Goal: Book appointment/travel/reservation

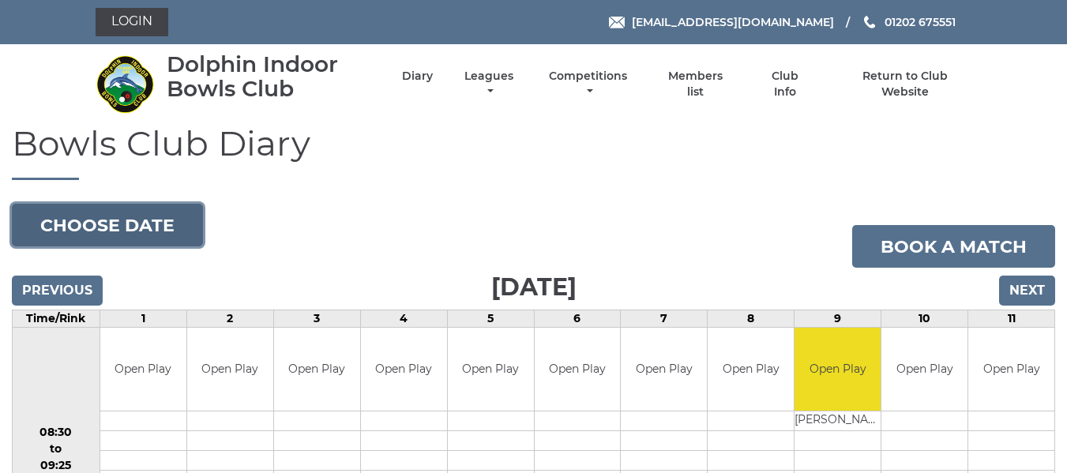
click at [108, 224] on button "Choose date" at bounding box center [107, 225] width 191 height 43
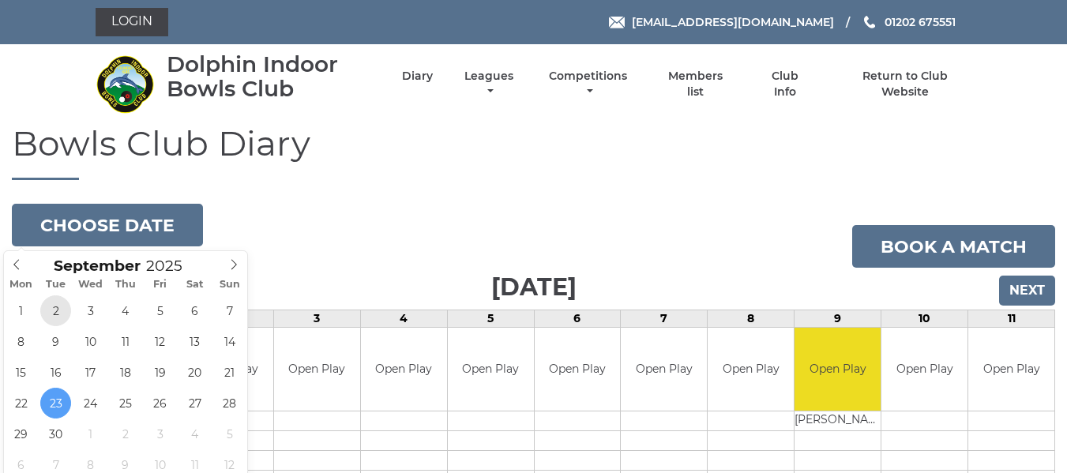
type input "[DATE]"
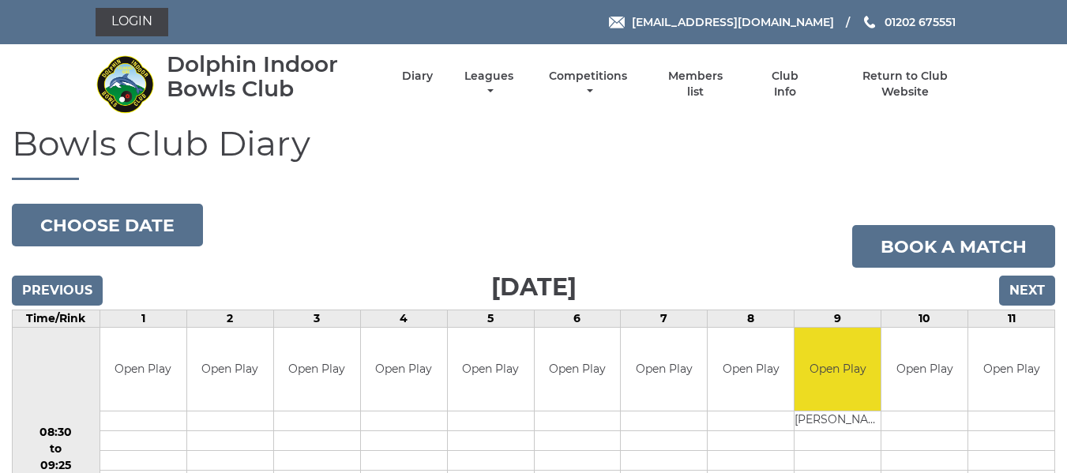
drag, startPoint x: 47, startPoint y: 315, endPoint x: 54, endPoint y: 433, distance: 117.9
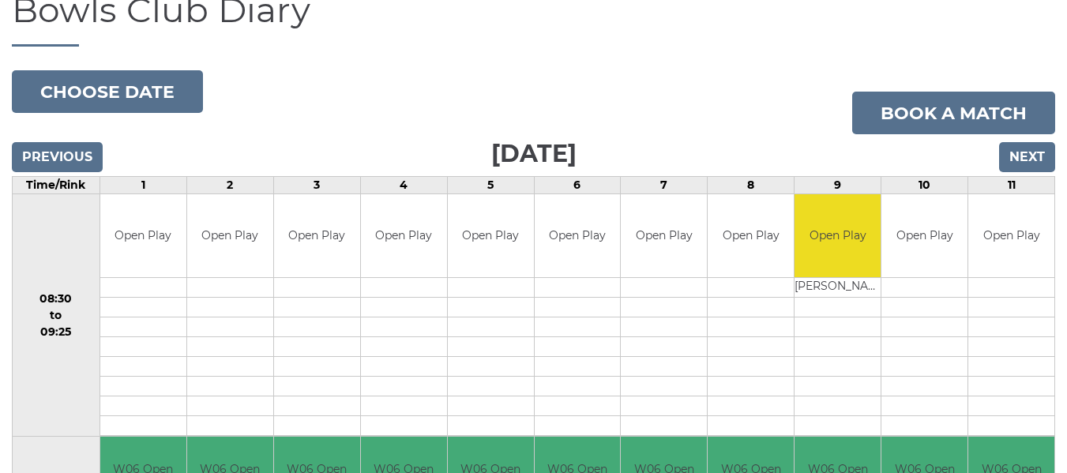
scroll to position [158, 0]
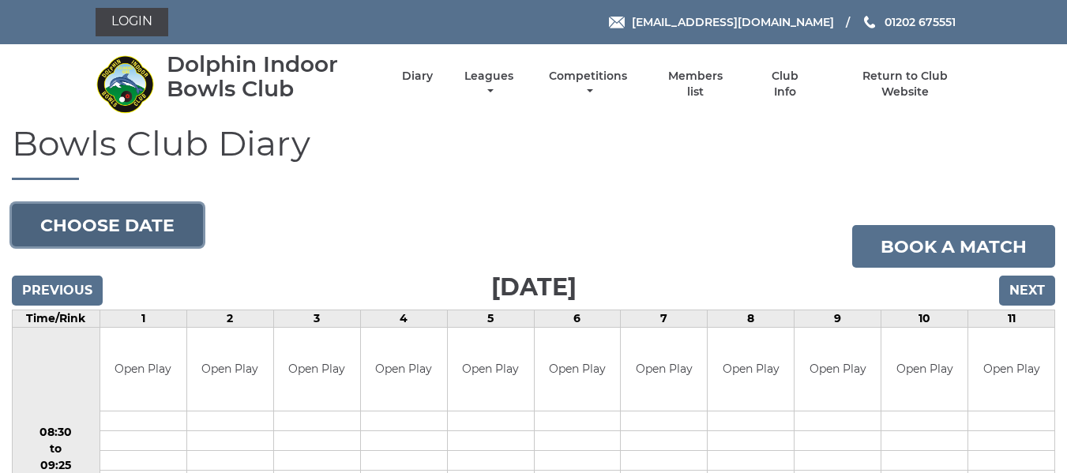
click at [105, 228] on button "Choose date" at bounding box center [107, 225] width 191 height 43
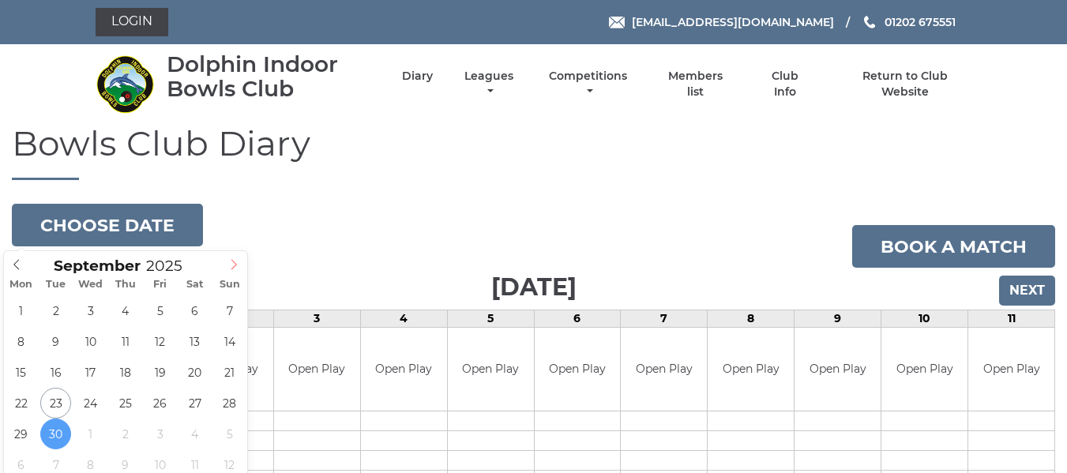
click at [233, 262] on icon at bounding box center [233, 264] width 11 height 11
type input "[DATE]"
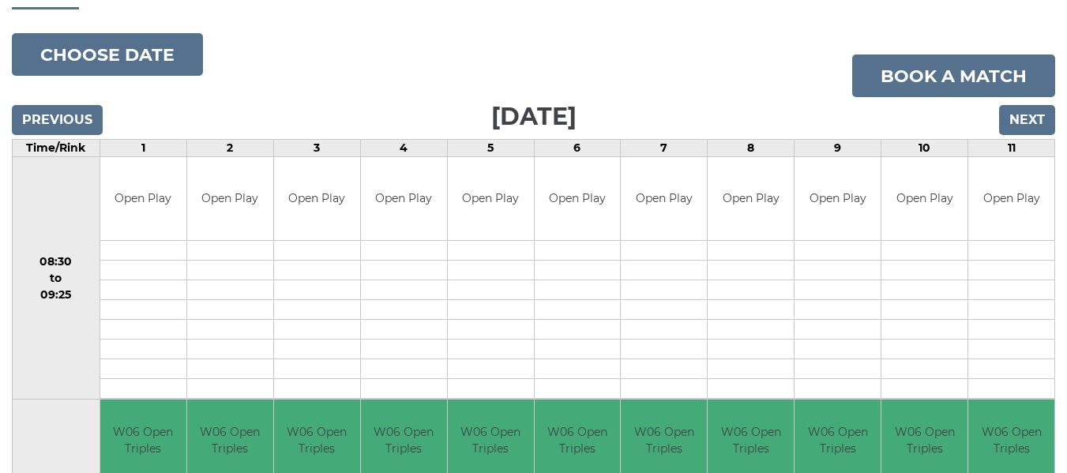
scroll to position [158, 0]
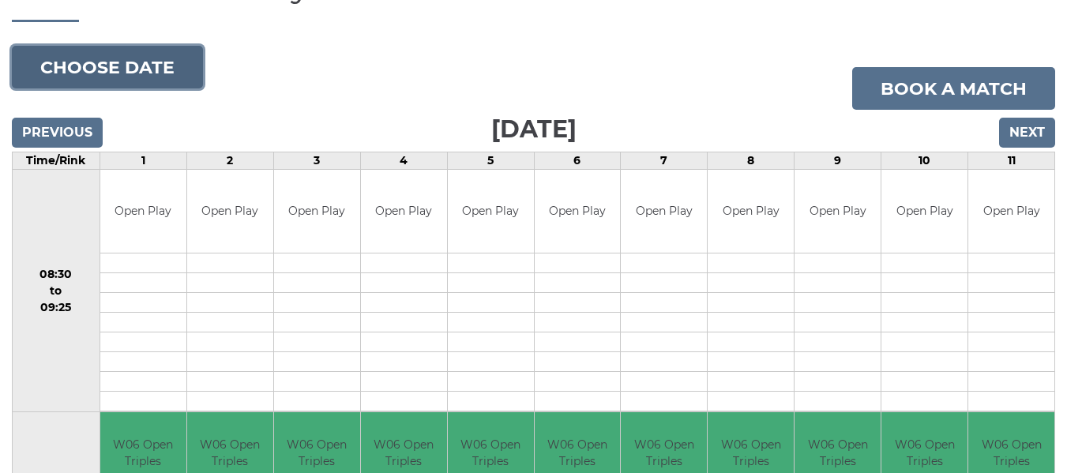
click at [111, 54] on button "Choose date" at bounding box center [107, 67] width 191 height 43
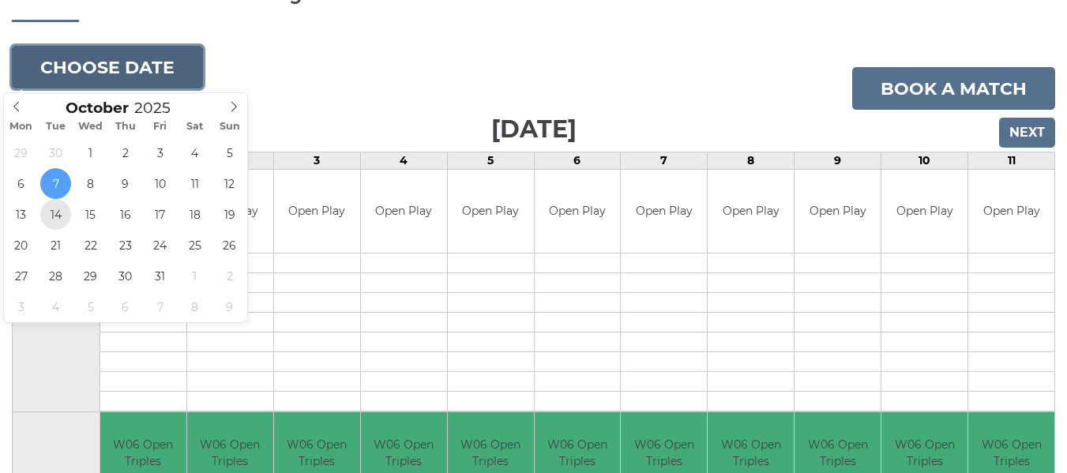
type input "2025-10-14"
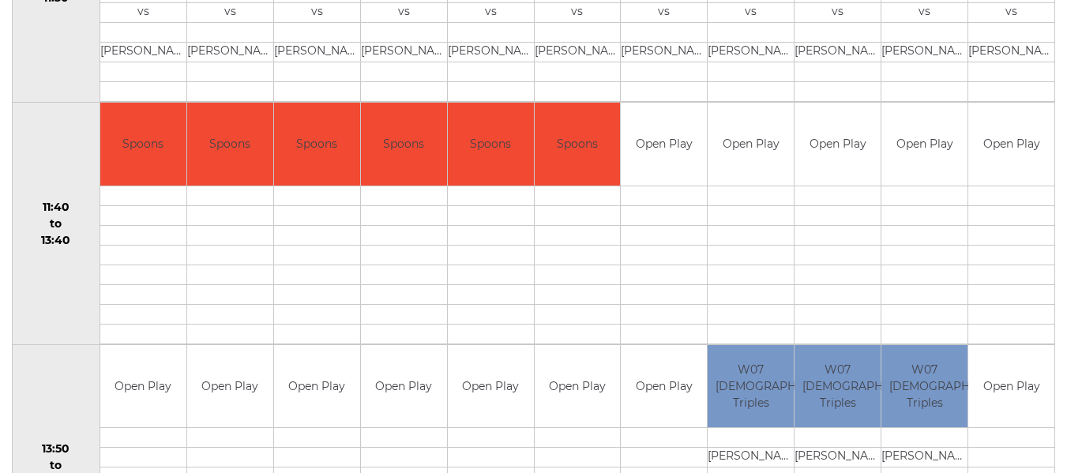
scroll to position [711, 0]
